Goal: Navigation & Orientation: Find specific page/section

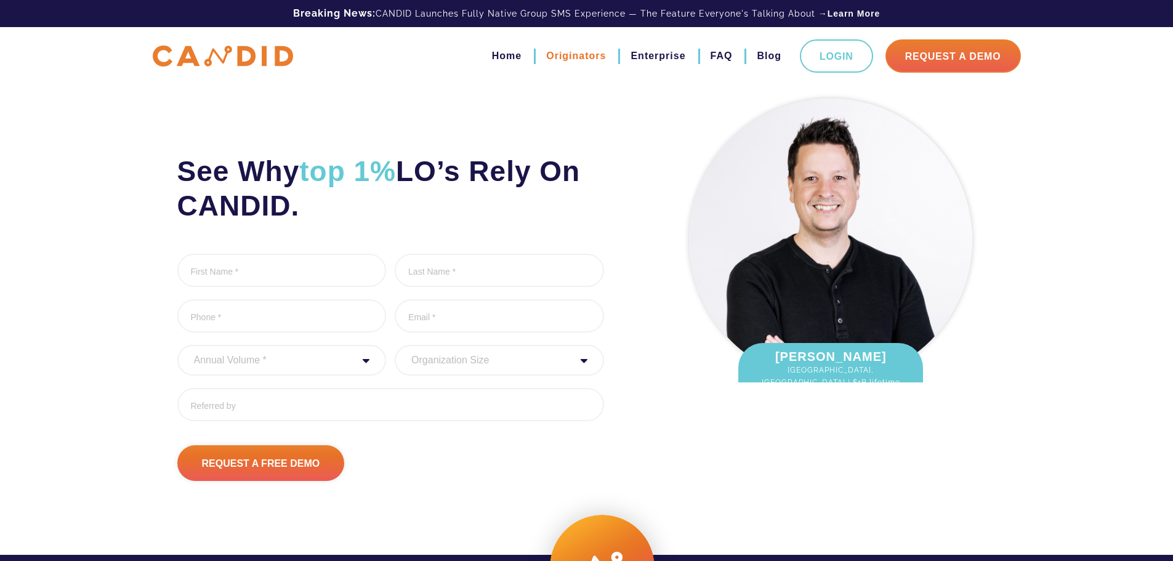
click at [573, 57] on link "Originators" at bounding box center [576, 56] width 60 height 21
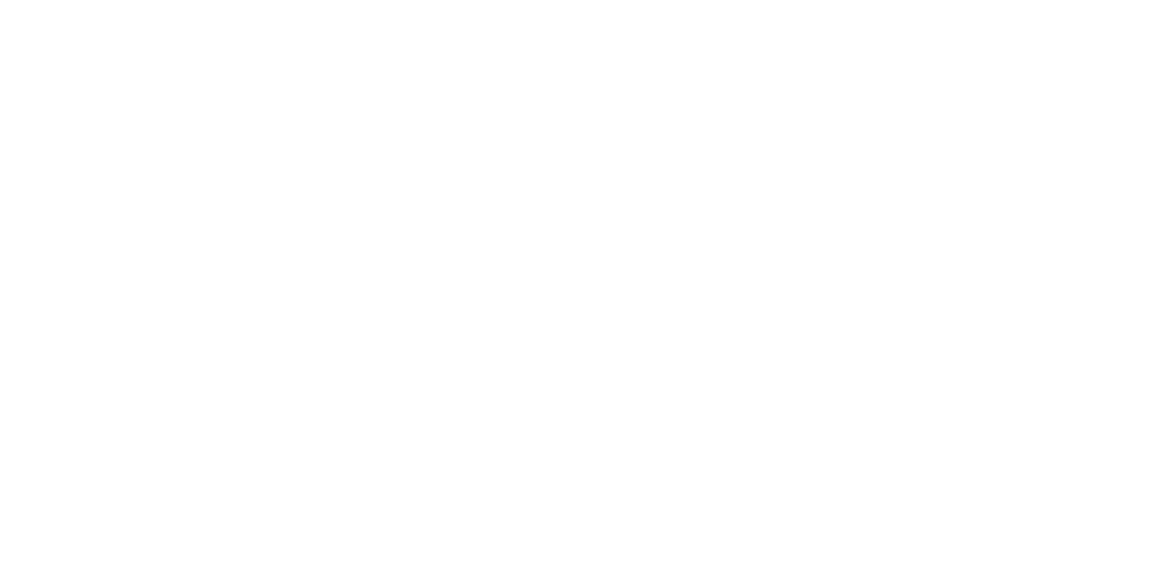
click at [0, 0] on html at bounding box center [0, 0] width 0 height 0
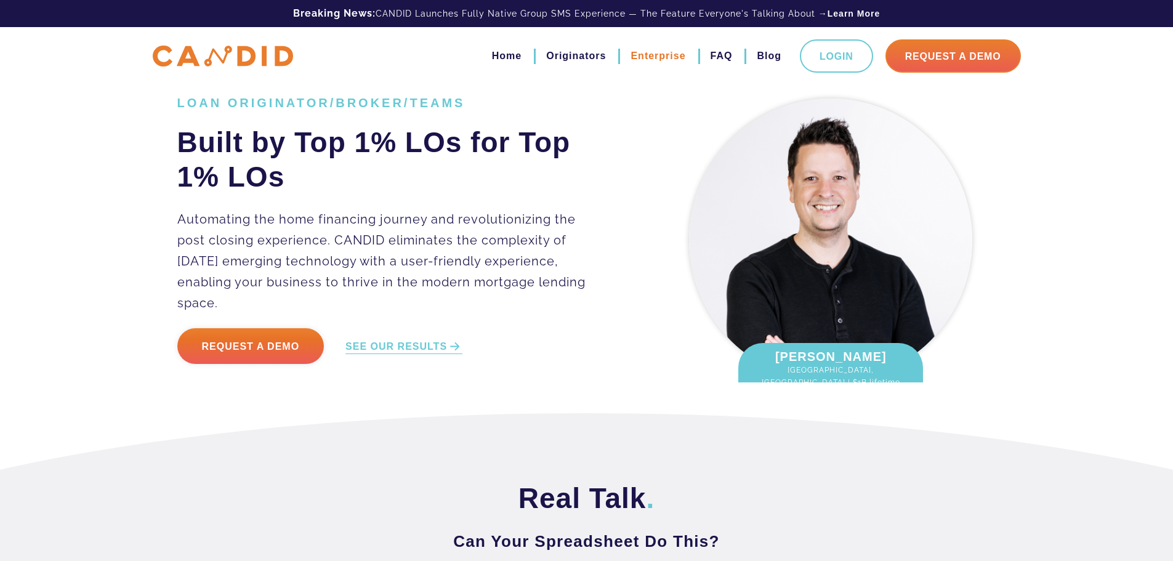
click at [660, 55] on link "Enterprise" at bounding box center [658, 56] width 55 height 21
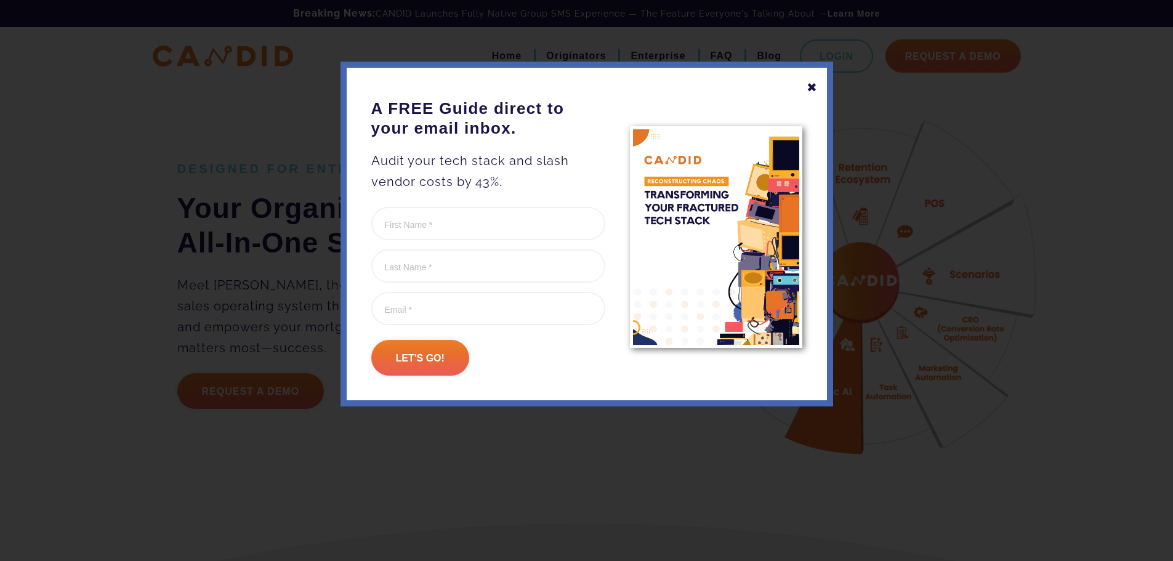
click at [813, 89] on div "✖" at bounding box center [812, 87] width 11 height 21
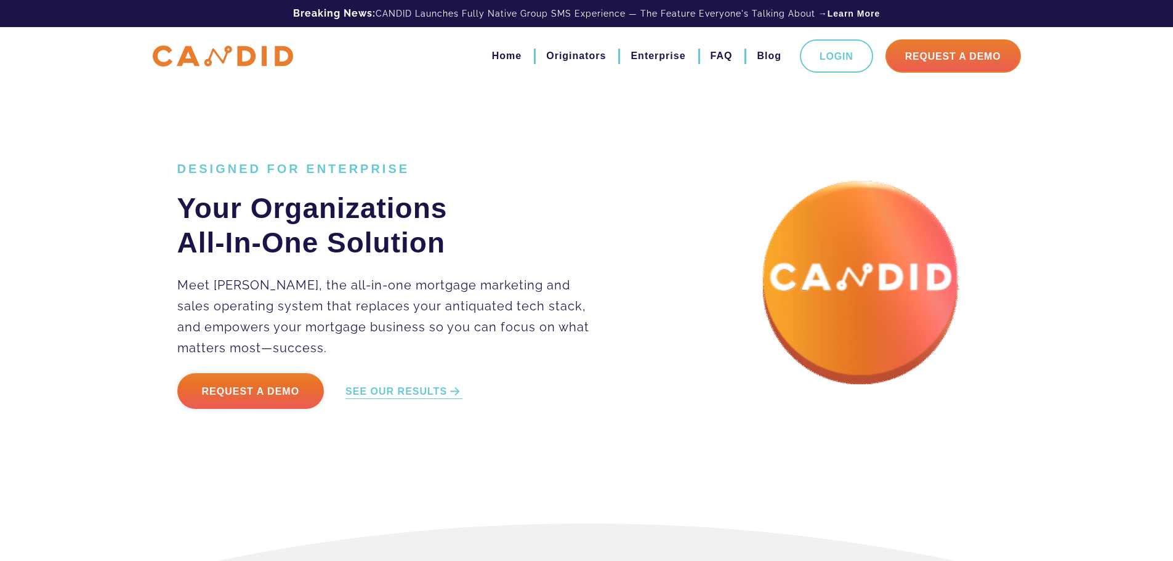
click at [344, 144] on div "DESIGNED FOR ENTERPRISE Your Organizations All-In-One Solution Meet CANDID, the…" at bounding box center [587, 292] width 838 height 400
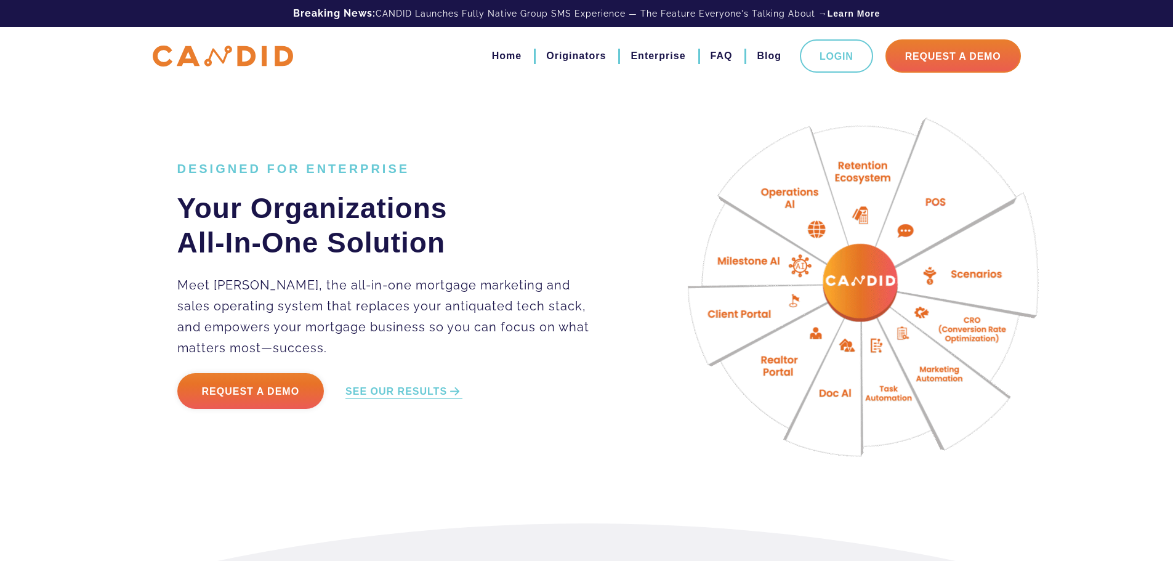
click at [364, 110] on div "DESIGNED FOR ENTERPRISE Your Organizations All-In-One Solution Meet CANDID, the…" at bounding box center [587, 292] width 838 height 400
